Goal: Information Seeking & Learning: Learn about a topic

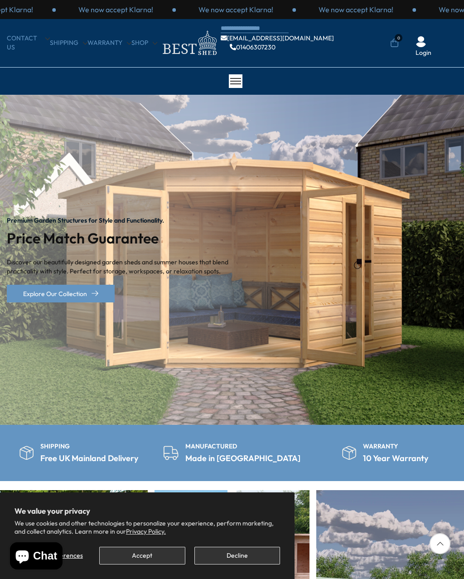
click at [127, 556] on button "Accept" at bounding box center [142, 556] width 86 height 18
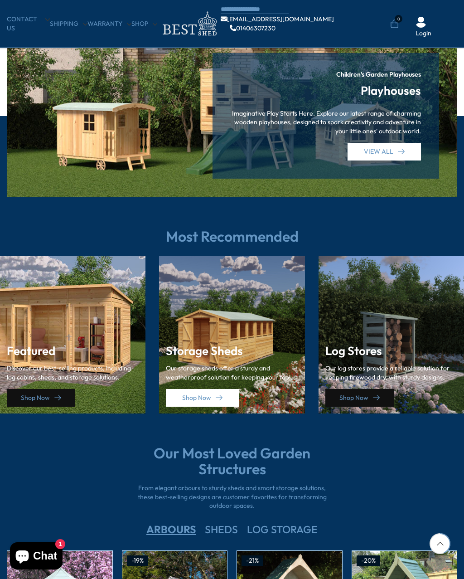
scroll to position [1039, 0]
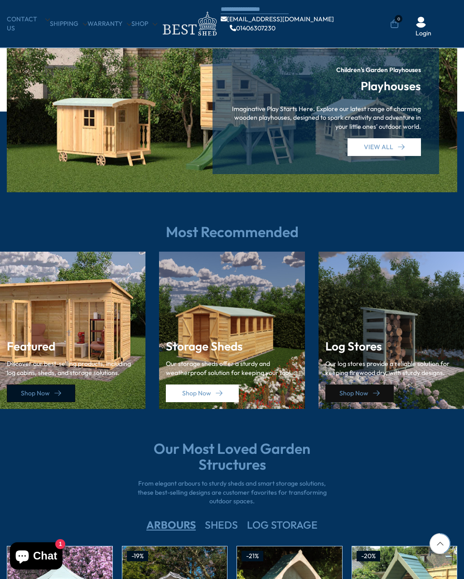
click at [40, 389] on link "Shop Now" at bounding box center [41, 393] width 68 height 18
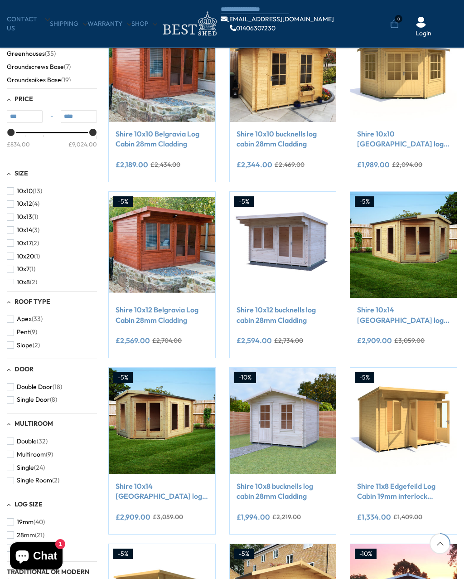
scroll to position [200, 0]
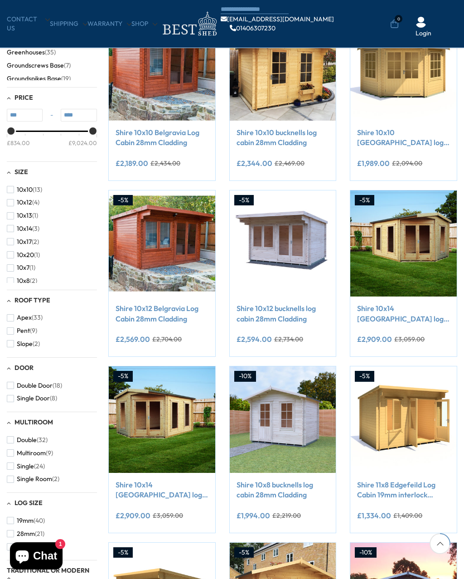
click at [392, 411] on img at bounding box center [403, 419] width 107 height 107
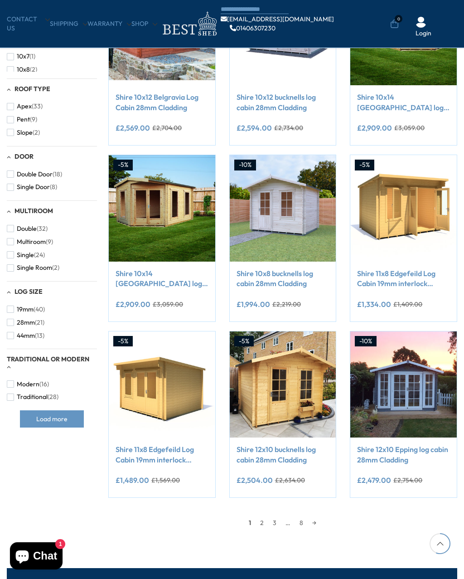
scroll to position [409, 0]
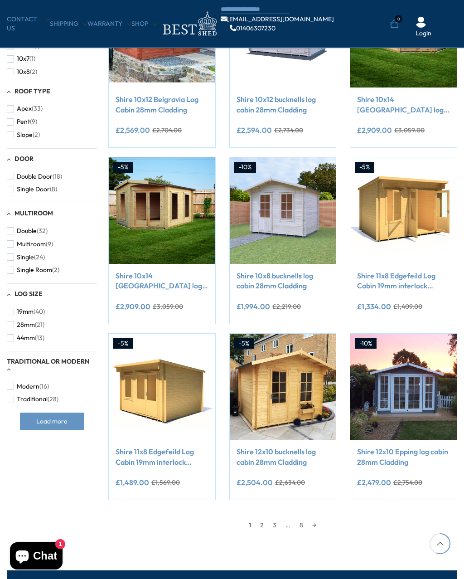
click at [49, 482] on div "Filter By Collection Arbours (17) Fencing (16) Garden Bar (5) Garden Sheds (142…" at bounding box center [232, 138] width 464 height 802
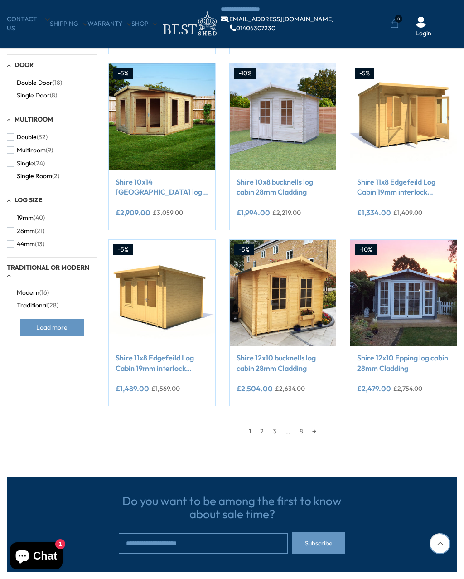
scroll to position [502, 0]
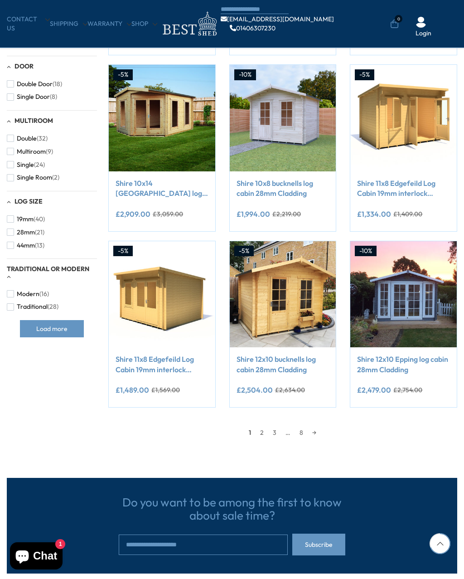
click at [402, 189] on link "Shire 11x8 Edgefeild Log Cabin 19mm interlock Cladding" at bounding box center [403, 188] width 93 height 20
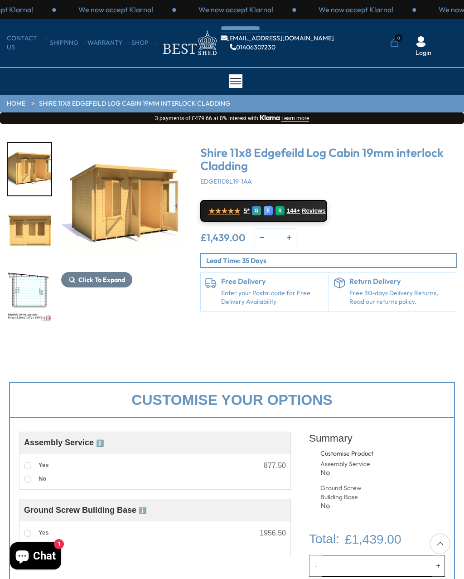
click at [89, 280] on span "Click To Expand" at bounding box center [101, 280] width 47 height 8
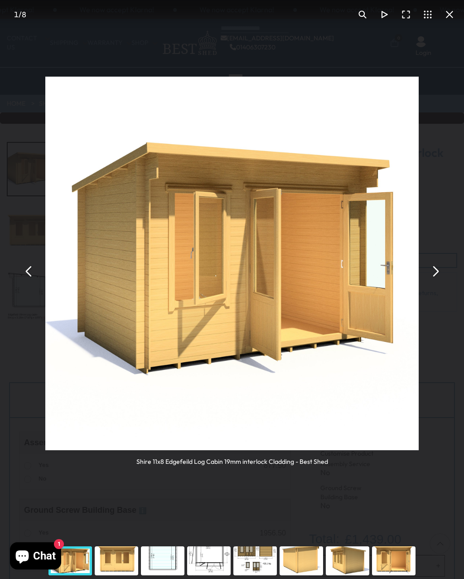
click at [434, 273] on button "You can close this modal content with the ESC key" at bounding box center [435, 272] width 22 height 22
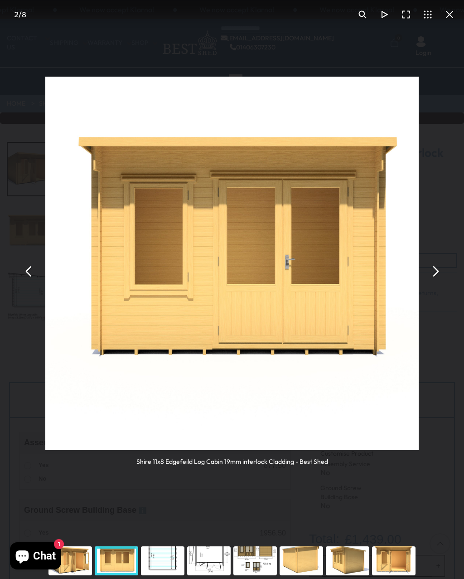
click at [435, 272] on button "You can close this modal content with the ESC key" at bounding box center [435, 272] width 22 height 22
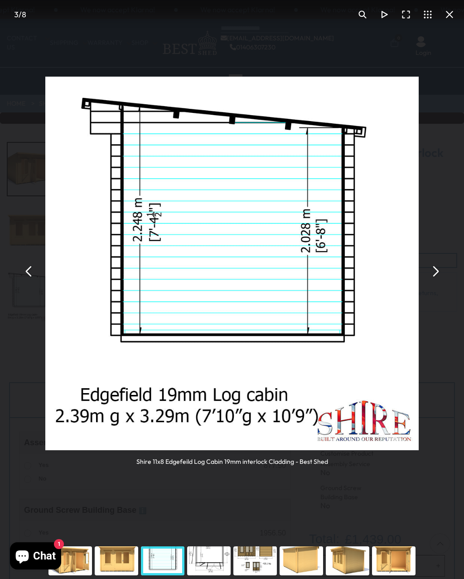
click at [436, 272] on button "You can close this modal content with the ESC key" at bounding box center [435, 272] width 22 height 22
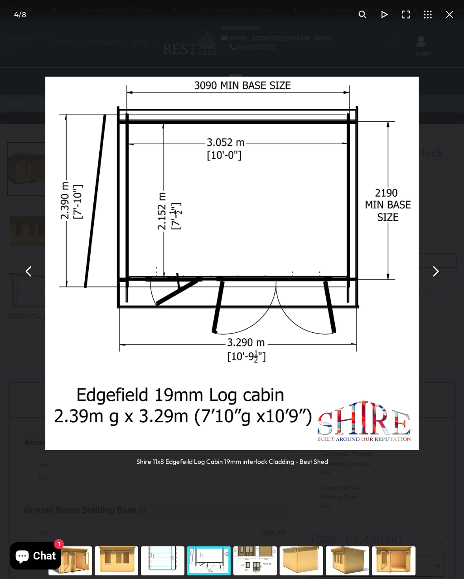
click at [432, 271] on button "You can close this modal content with the ESC key" at bounding box center [435, 272] width 22 height 22
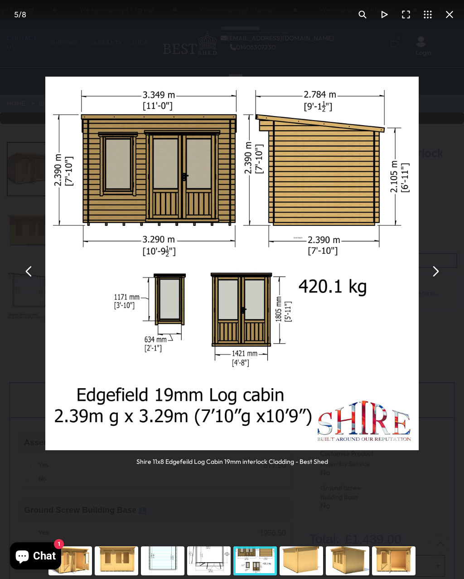
click at [437, 271] on button "You can close this modal content with the ESC key" at bounding box center [435, 272] width 22 height 22
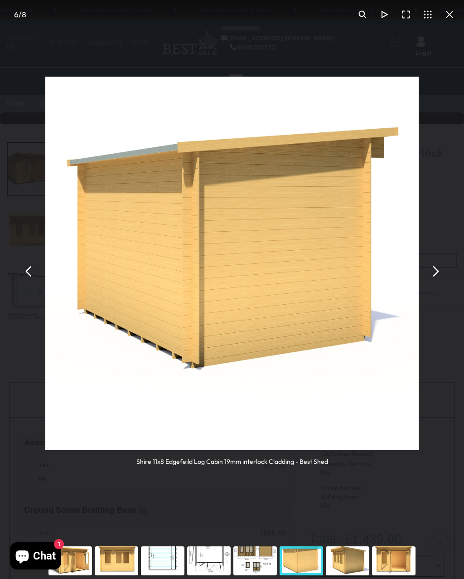
click at [436, 271] on button "You can close this modal content with the ESC key" at bounding box center [435, 272] width 22 height 22
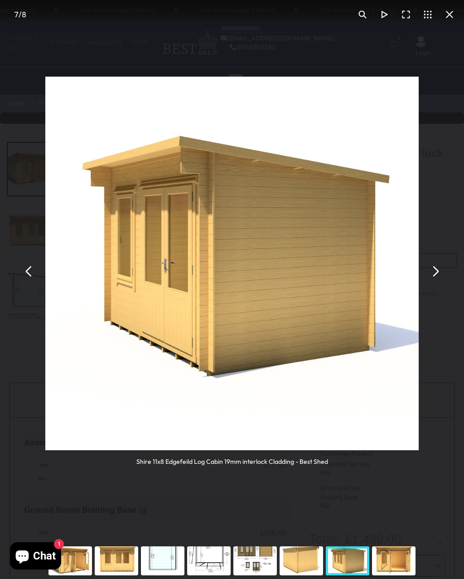
click at [435, 271] on button "You can close this modal content with the ESC key" at bounding box center [435, 272] width 22 height 22
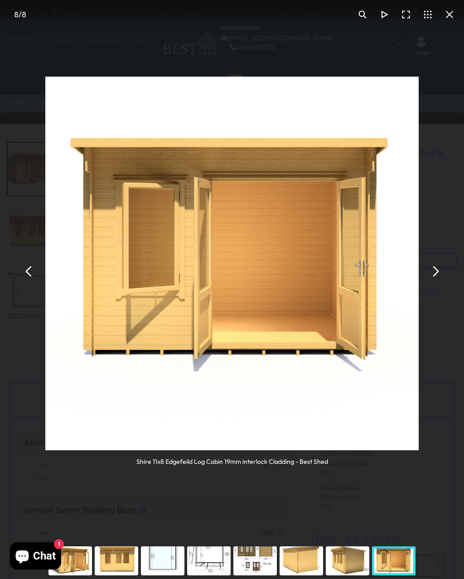
click at [434, 272] on button "You can close this modal content with the ESC key" at bounding box center [435, 272] width 22 height 22
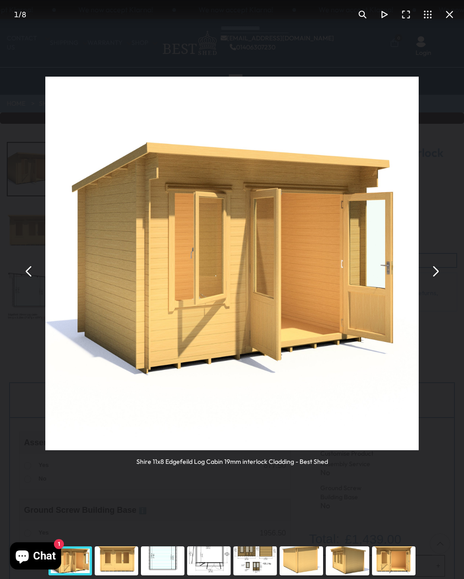
click at [435, 267] on button "You can close this modal content with the ESC key" at bounding box center [435, 272] width 22 height 22
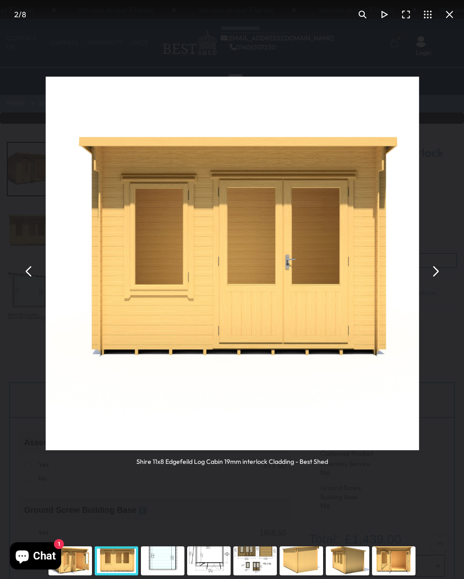
click at [436, 276] on button "You can close this modal content with the ESC key" at bounding box center [435, 272] width 22 height 22
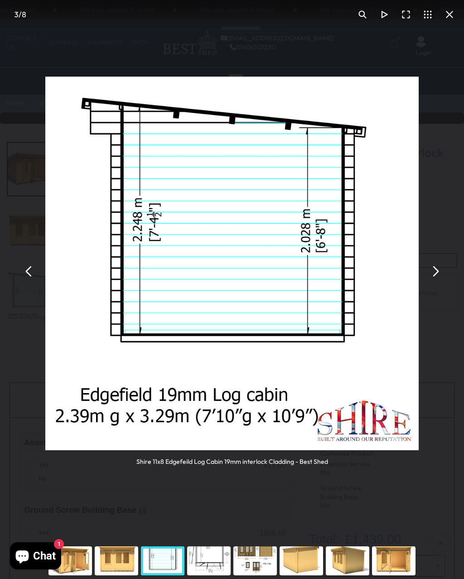
click at [435, 267] on button "You can close this modal content with the ESC key" at bounding box center [435, 272] width 22 height 22
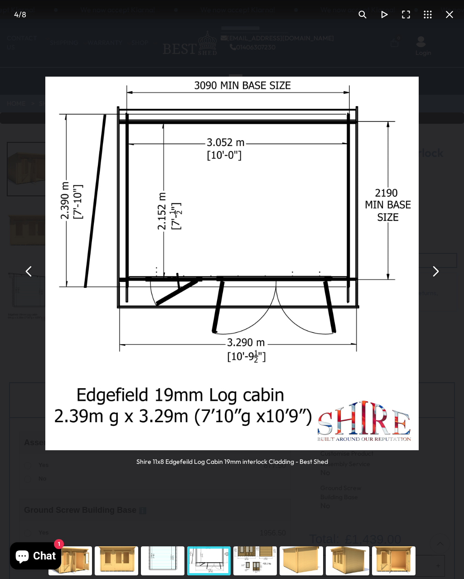
click at [432, 277] on button "You can close this modal content with the ESC key" at bounding box center [435, 272] width 22 height 22
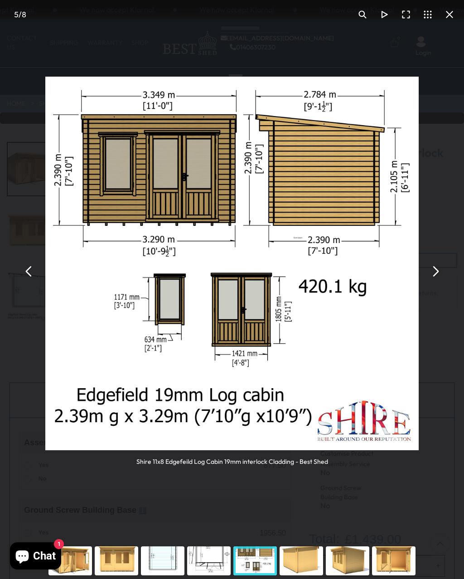
click at [436, 273] on button "You can close this modal content with the ESC key" at bounding box center [435, 272] width 22 height 22
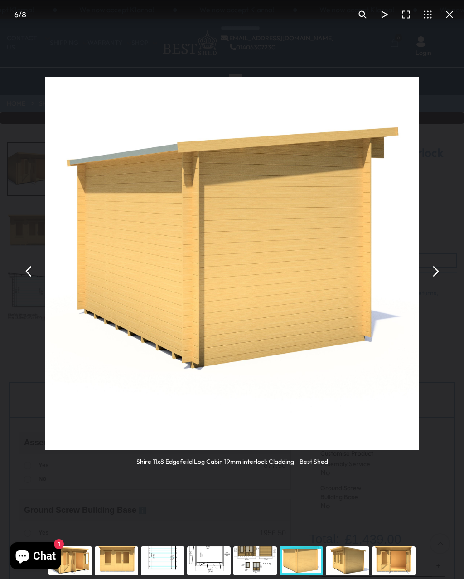
click at [435, 271] on button "You can close this modal content with the ESC key" at bounding box center [435, 272] width 22 height 22
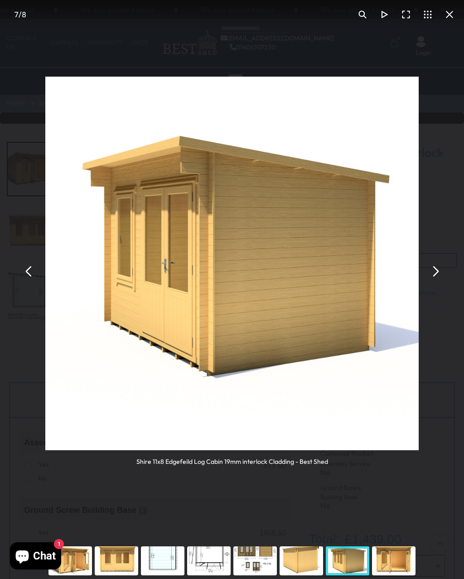
click at [433, 272] on button "You can close this modal content with the ESC key" at bounding box center [435, 272] width 22 height 22
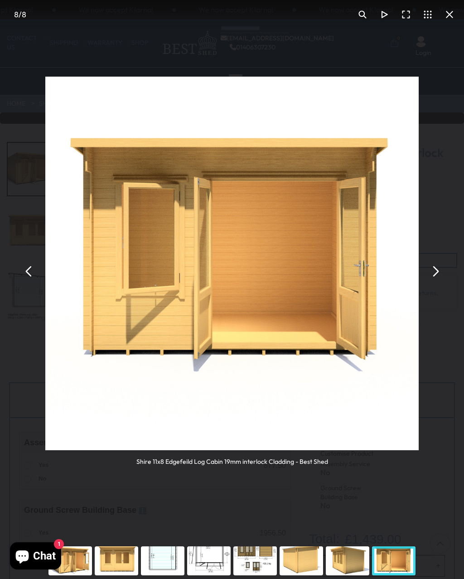
click at [450, 23] on button "You can close this modal content with the ESC key" at bounding box center [450, 15] width 22 height 22
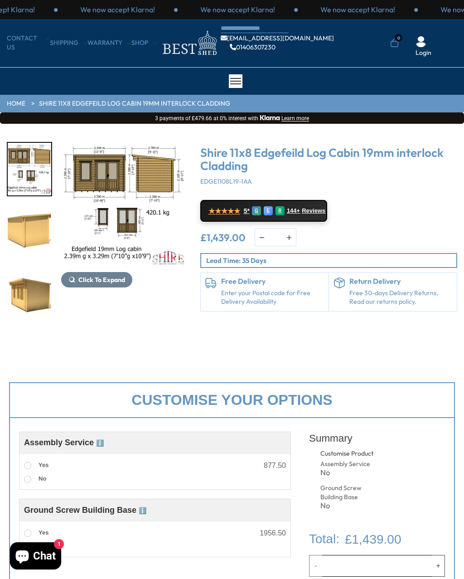
click at [24, 228] on img "6 / 8" at bounding box center [30, 232] width 44 height 53
click at [90, 279] on span "Click To Expand" at bounding box center [101, 280] width 47 height 8
